Goal: Find specific page/section: Find specific page/section

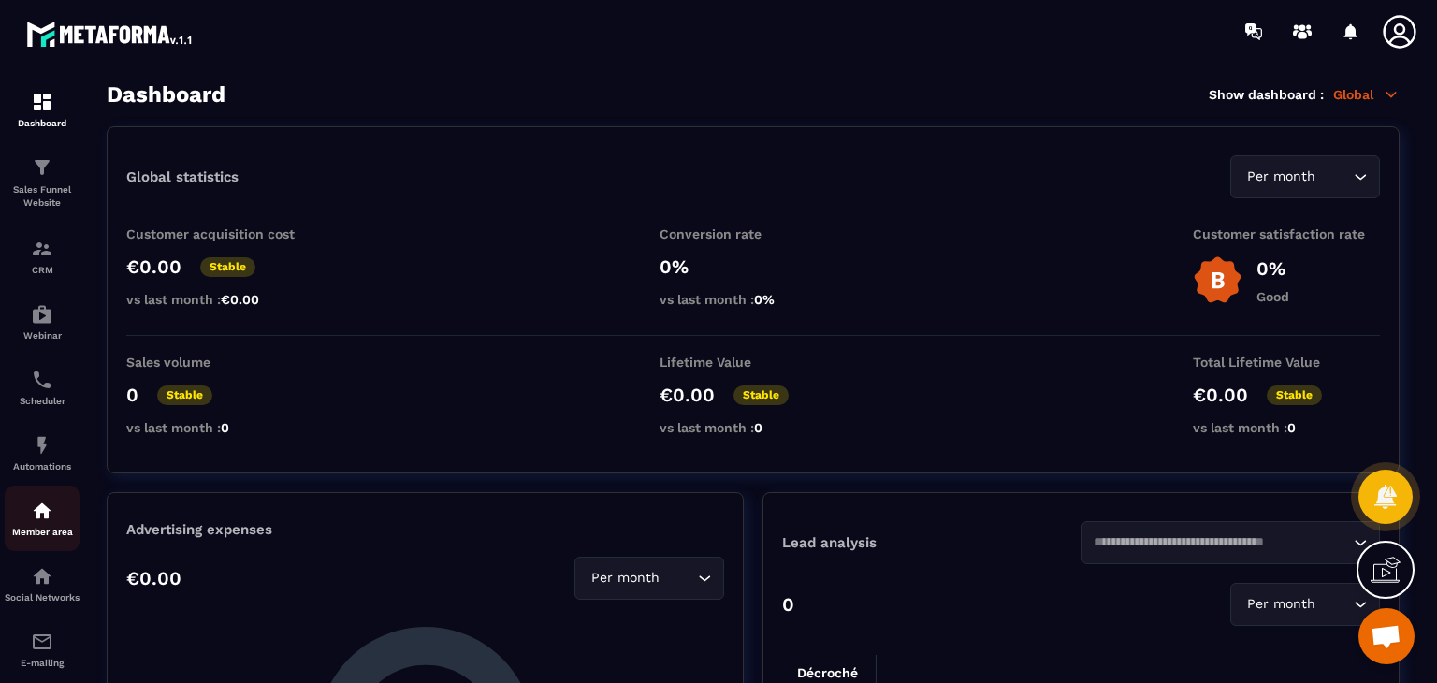
click at [46, 533] on p "Member area" at bounding box center [42, 532] width 75 height 10
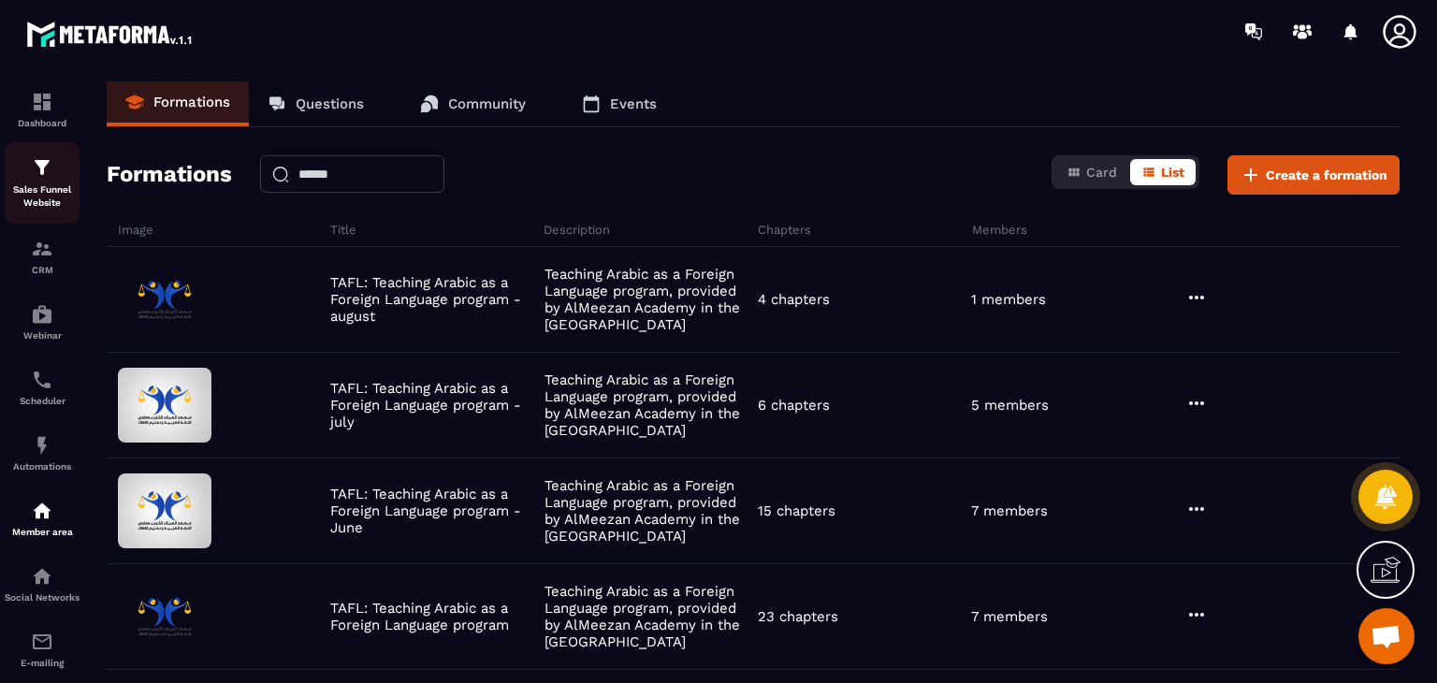
click at [33, 179] on img at bounding box center [42, 167] width 22 height 22
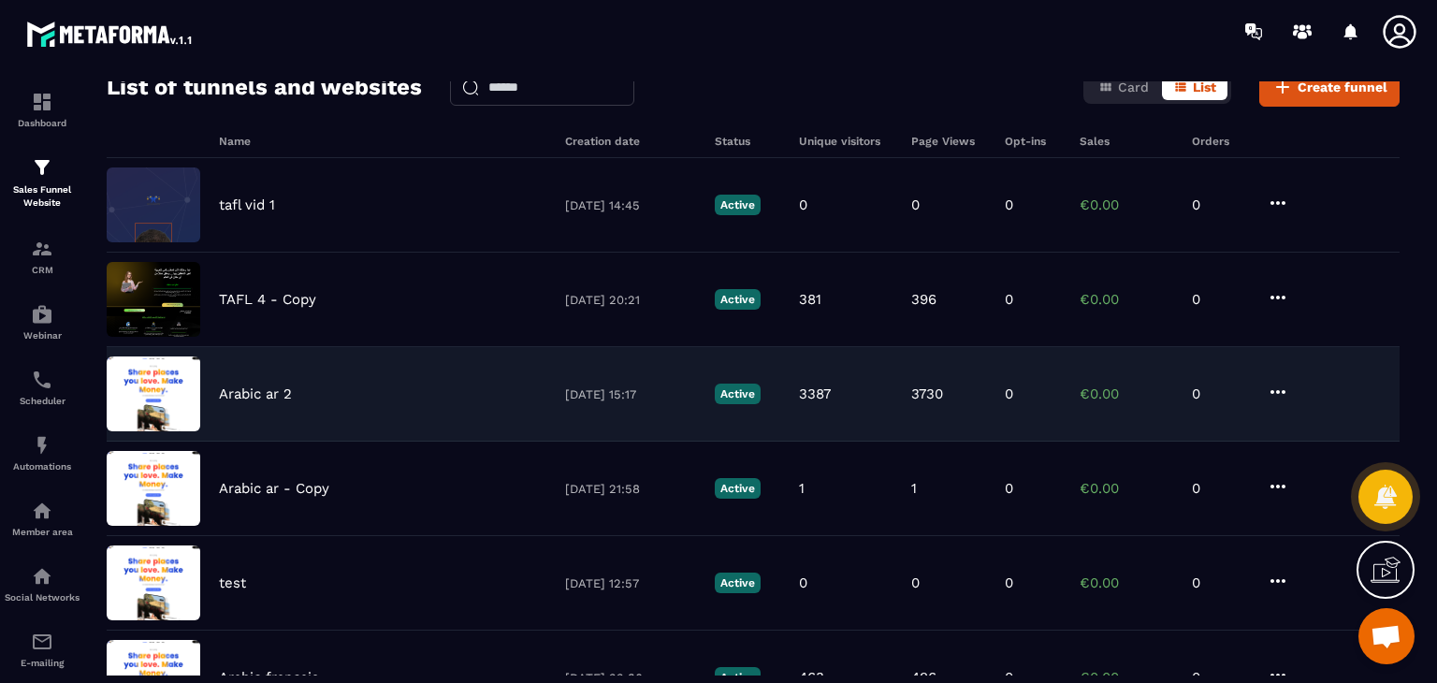
scroll to position [94, 0]
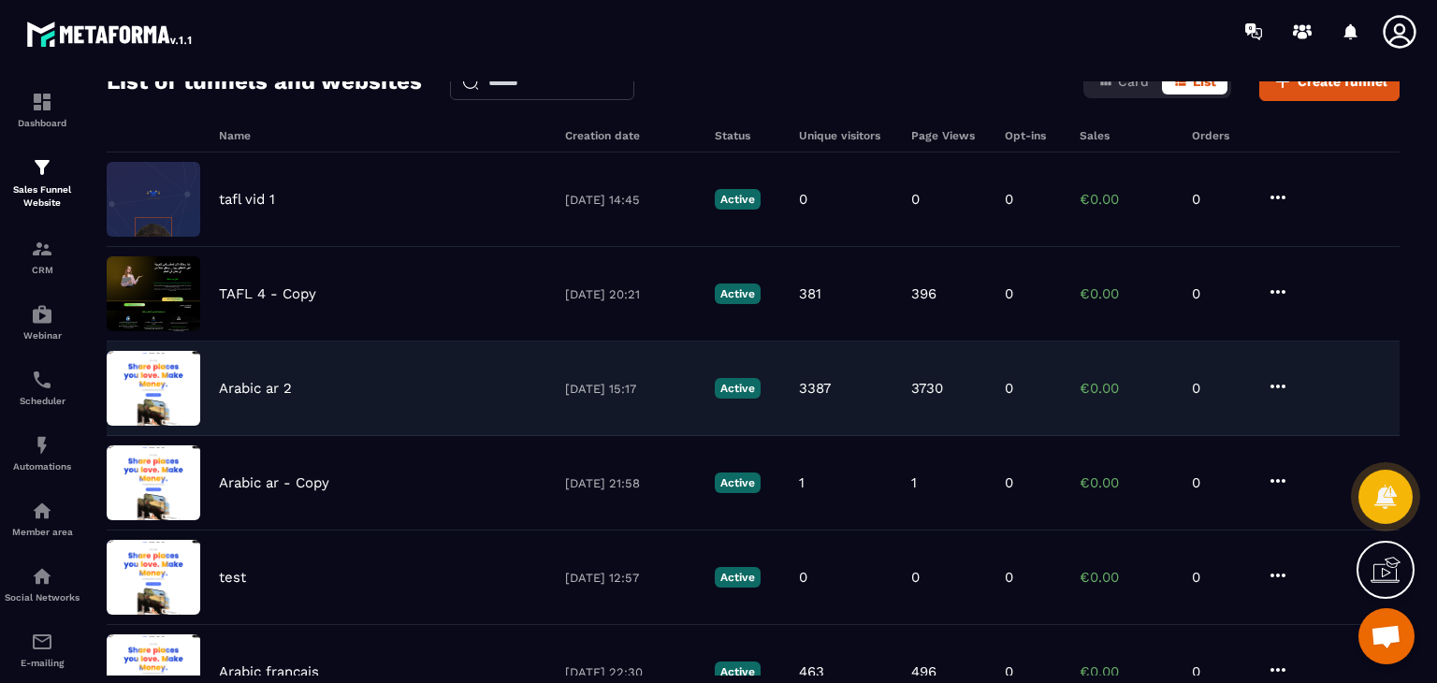
click at [408, 436] on div "Arabic ar 2 [DATE] 15:17 Active 3387 3730 0 €0.00 0" at bounding box center [753, 483] width 1293 height 94
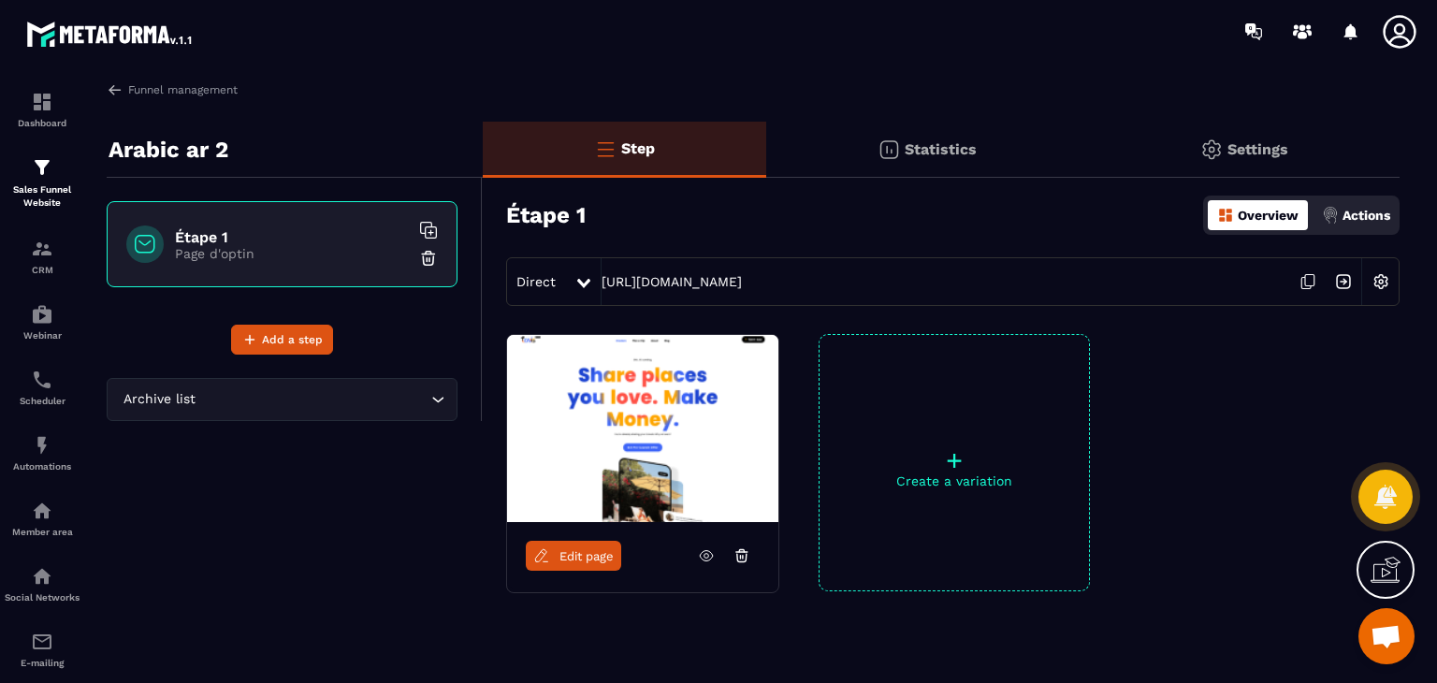
click at [711, 554] on icon at bounding box center [706, 555] width 17 height 17
click at [34, 141] on link "Dashboard" at bounding box center [42, 109] width 75 height 65
